Goal: Navigation & Orientation: Find specific page/section

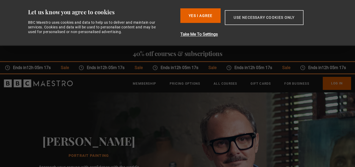
click at [250, 15] on button "Use necessary cookies only" at bounding box center [264, 17] width 79 height 15
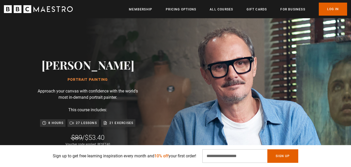
scroll to position [31, 0]
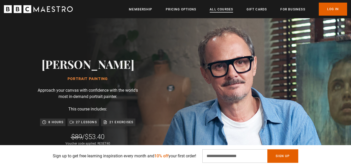
click at [226, 9] on link "All Courses" at bounding box center [221, 9] width 23 height 5
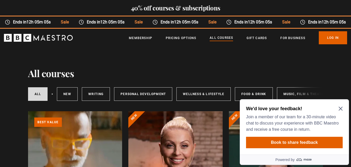
click at [340, 109] on icon "Close Maze Prompt" at bounding box center [341, 108] width 4 height 4
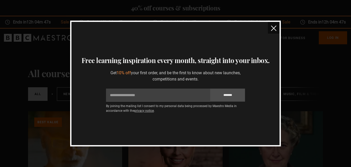
click at [273, 28] on img "close" at bounding box center [273, 27] width 5 height 5
